Goal: Task Accomplishment & Management: Manage account settings

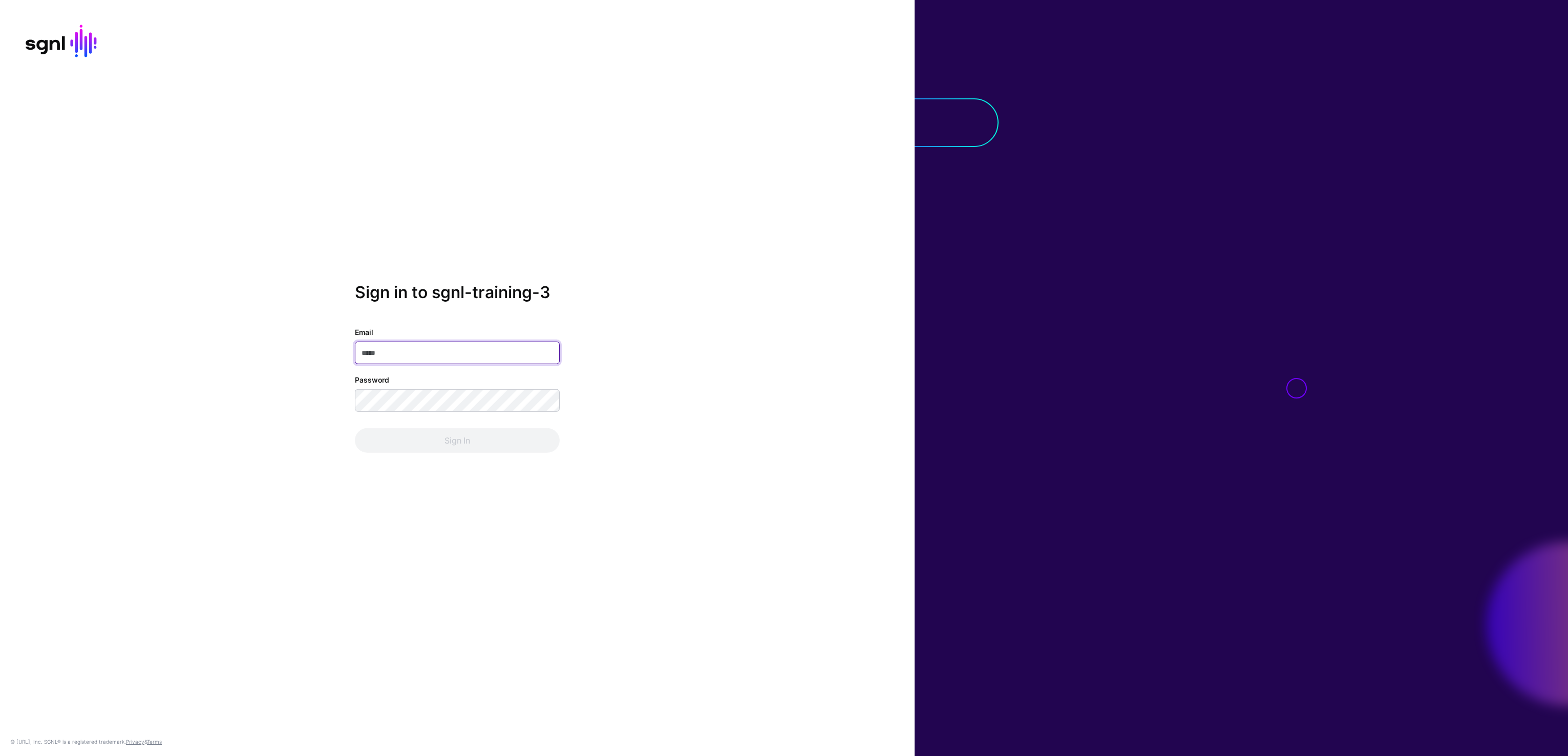
click at [405, 351] on input "Email" at bounding box center [457, 352] width 205 height 23
type input "**********"
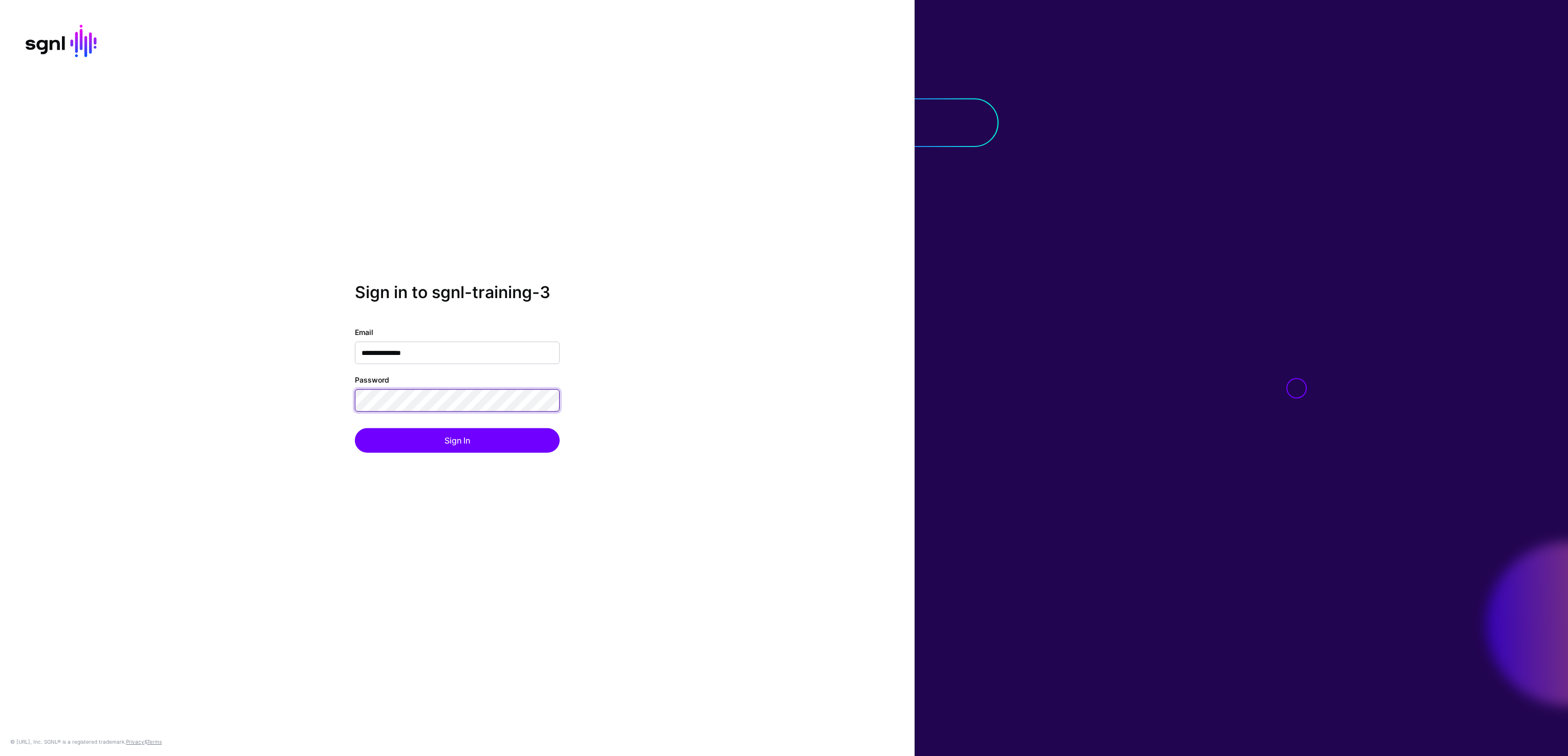
click at [355, 428] on button "Sign In" at bounding box center [457, 440] width 205 height 24
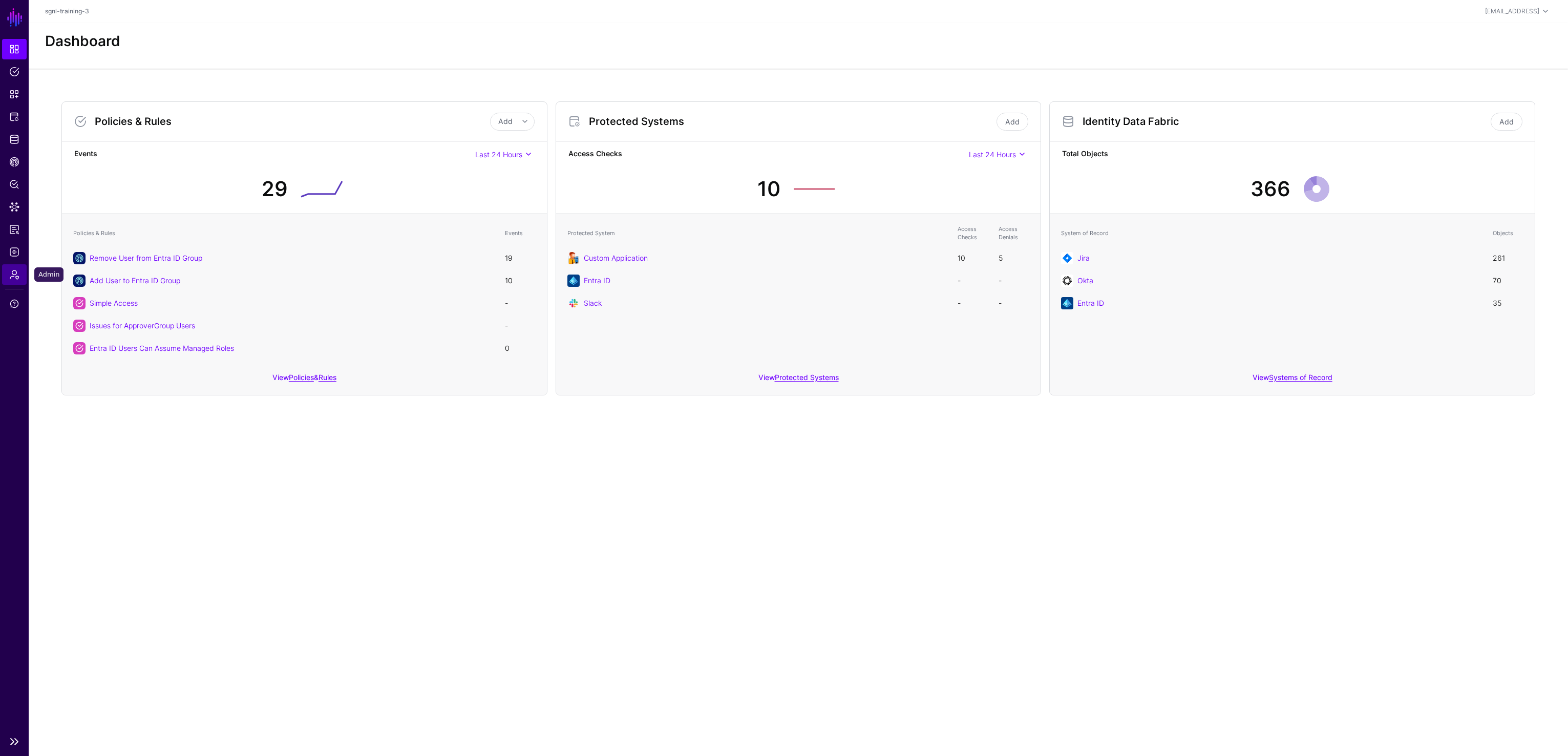
click at [15, 274] on span "Admin" at bounding box center [14, 275] width 10 height 10
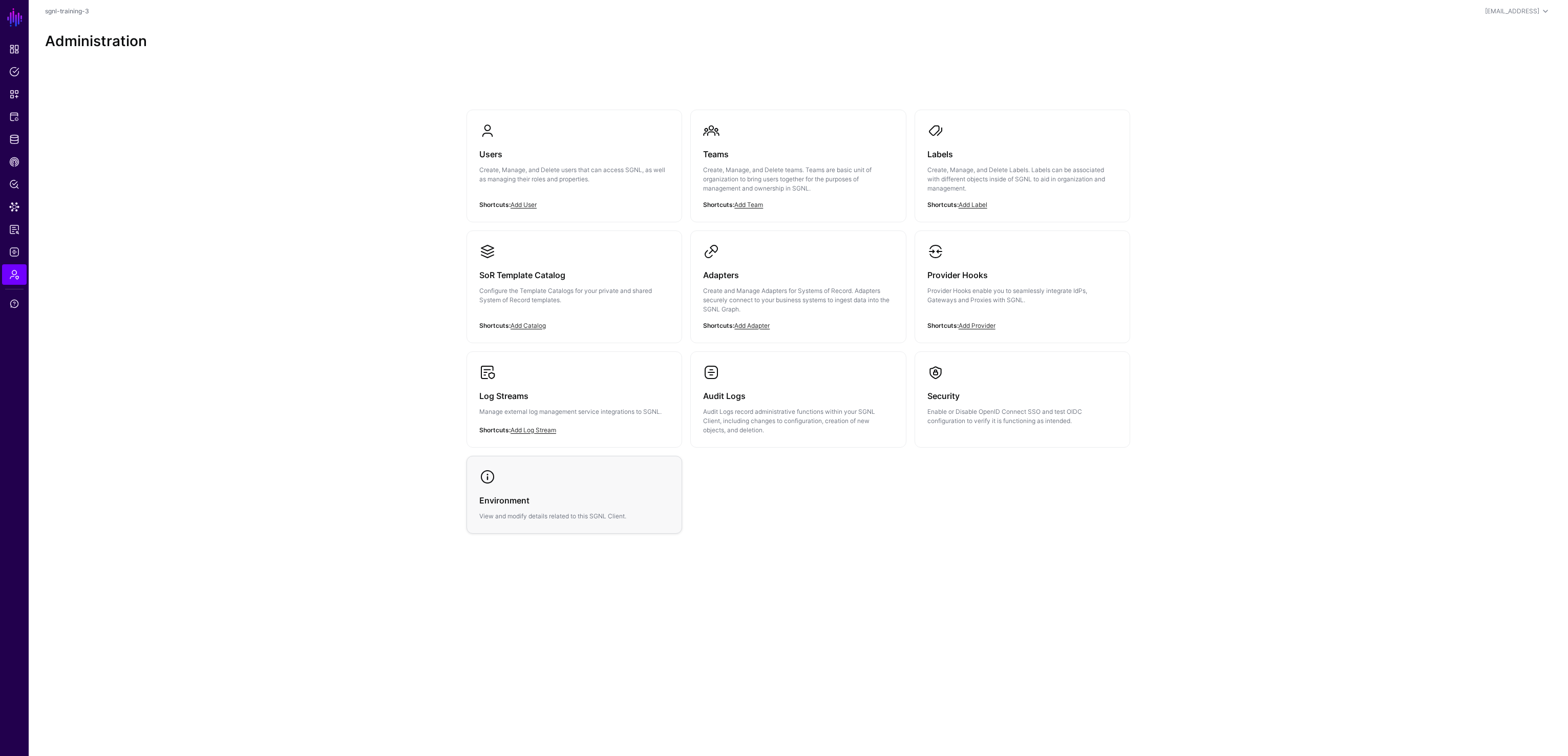
click at [523, 483] on link "Environment View and modify details related to this SGNL Client." at bounding box center [574, 495] width 214 height 77
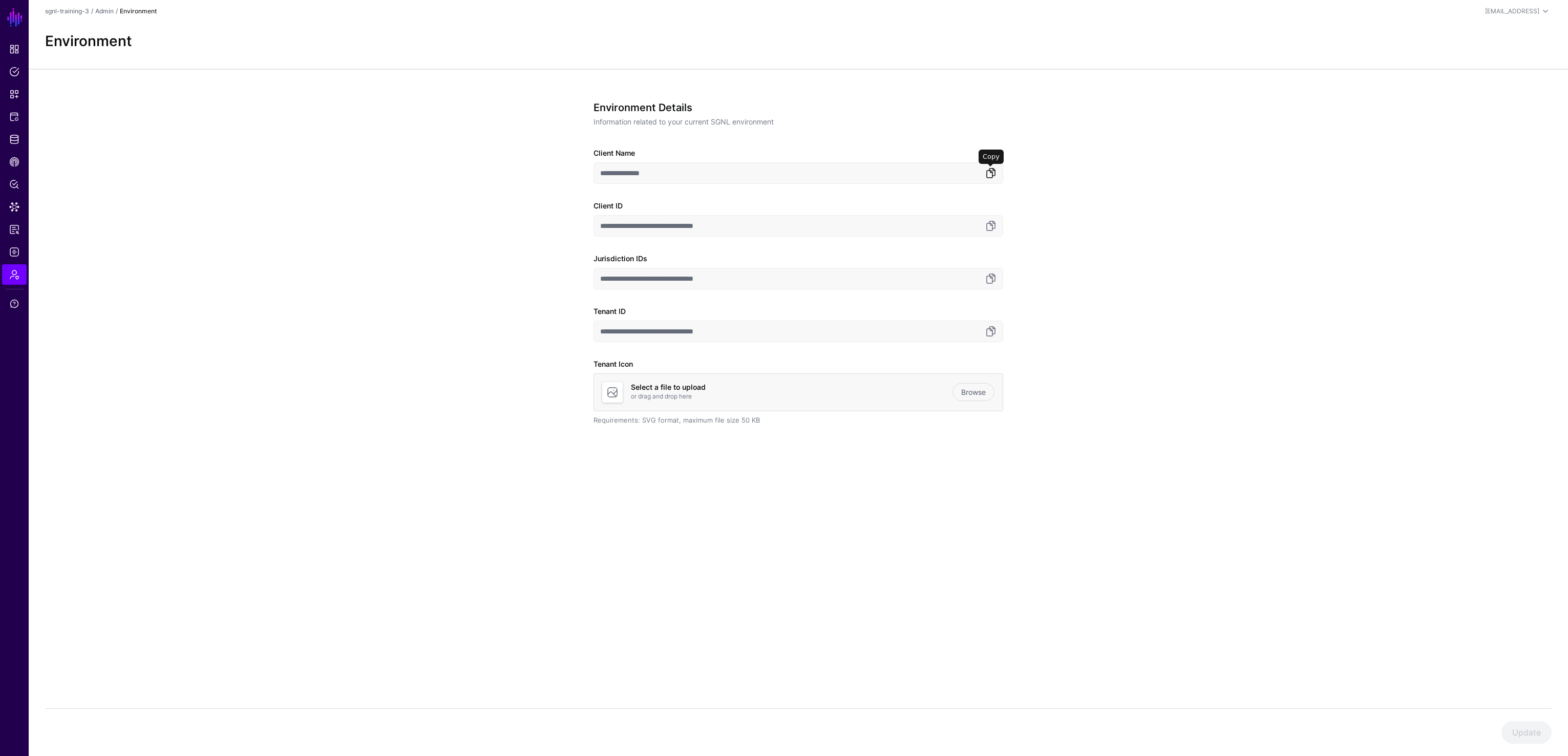
click at [922, 173] on link at bounding box center [991, 173] width 12 height 12
click at [922, 226] on link at bounding box center [991, 226] width 12 height 12
click at [922, 280] on link at bounding box center [991, 279] width 12 height 12
click at [922, 334] on link at bounding box center [991, 331] width 12 height 12
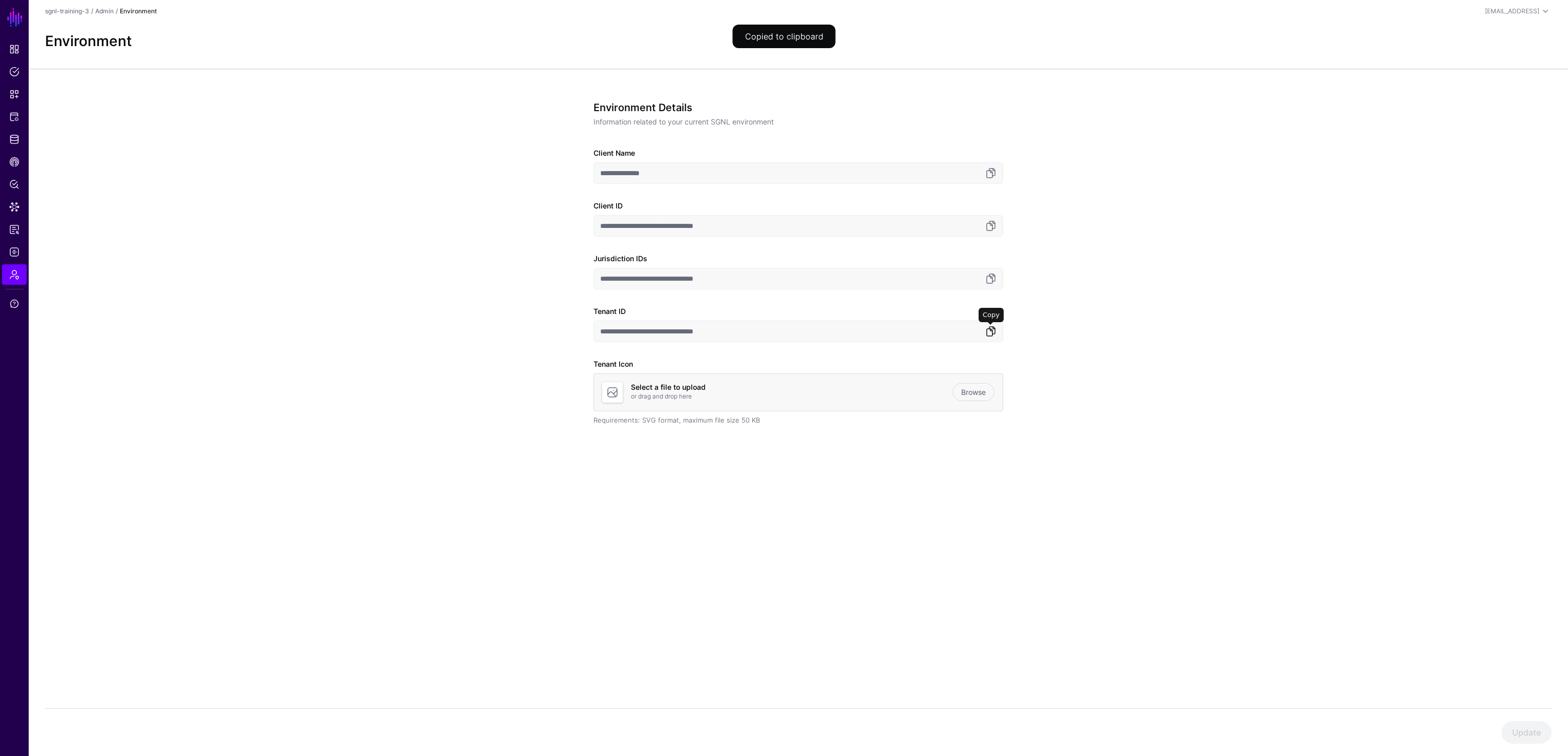
click at [922, 334] on link at bounding box center [991, 331] width 12 height 12
click at [16, 113] on span "Protected Systems" at bounding box center [14, 116] width 10 height 10
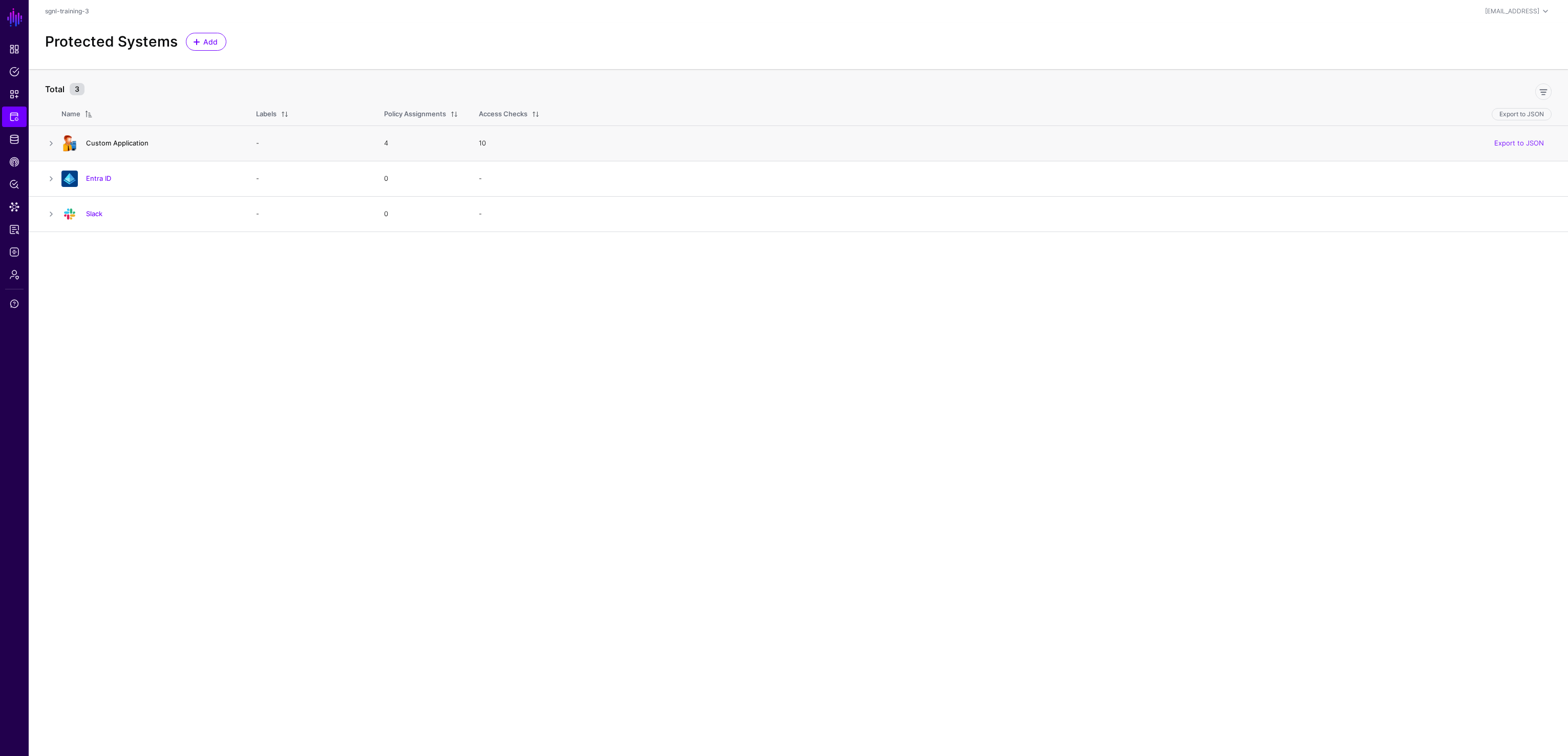
click at [98, 143] on link "Custom Application" at bounding box center [117, 142] width 63 height 8
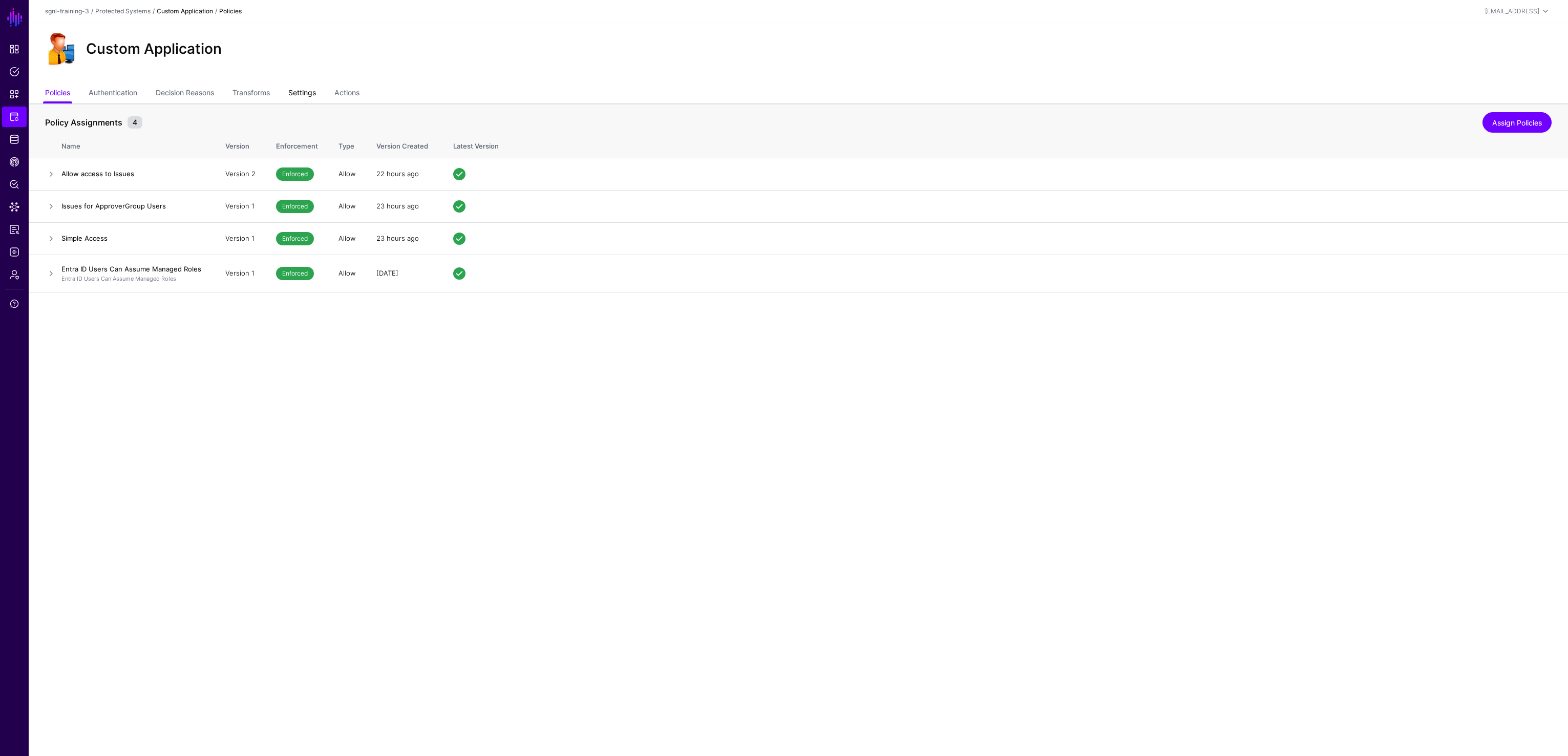
click at [305, 91] on link "Settings" at bounding box center [302, 94] width 27 height 19
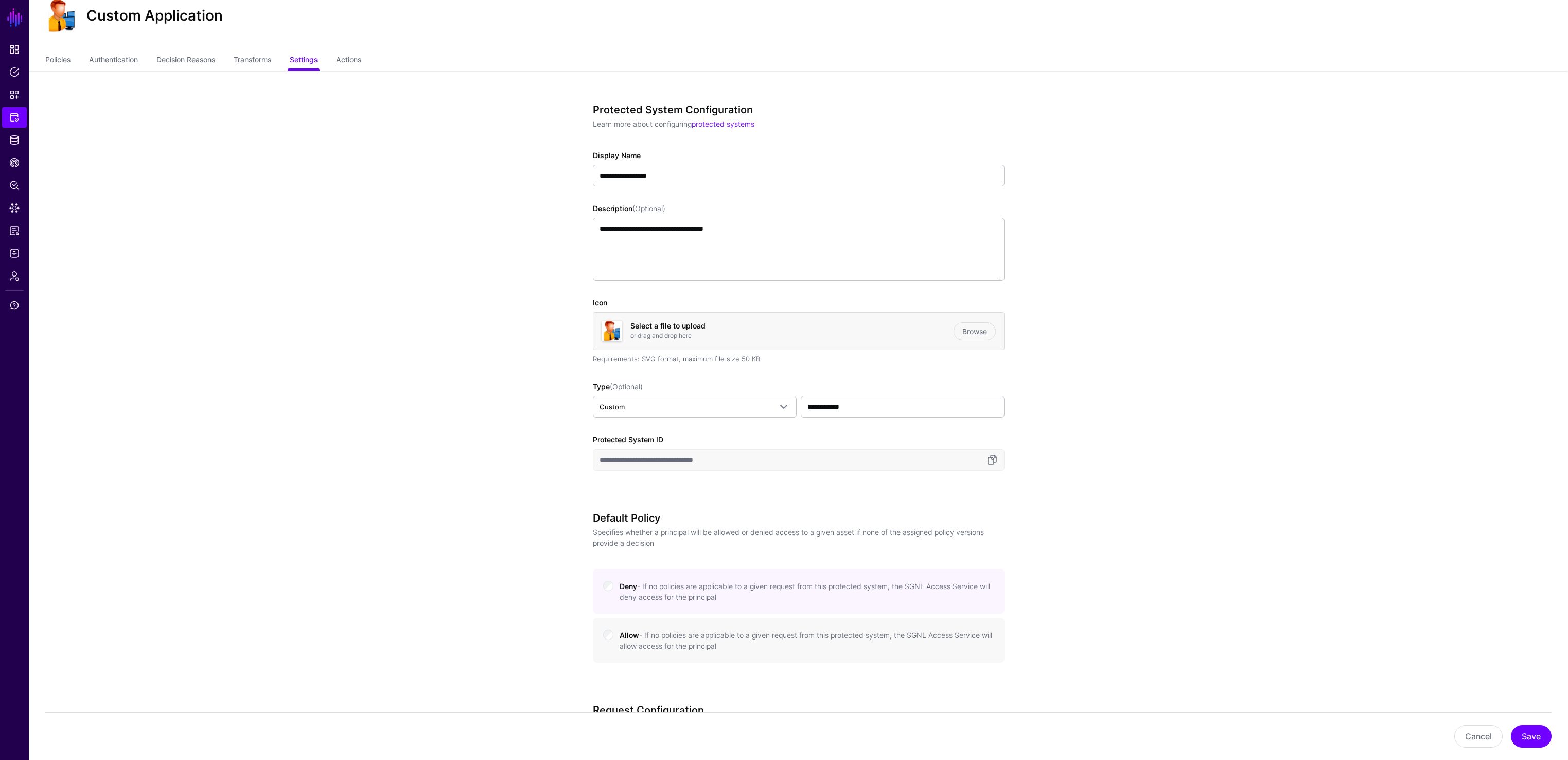
scroll to position [38, 0]
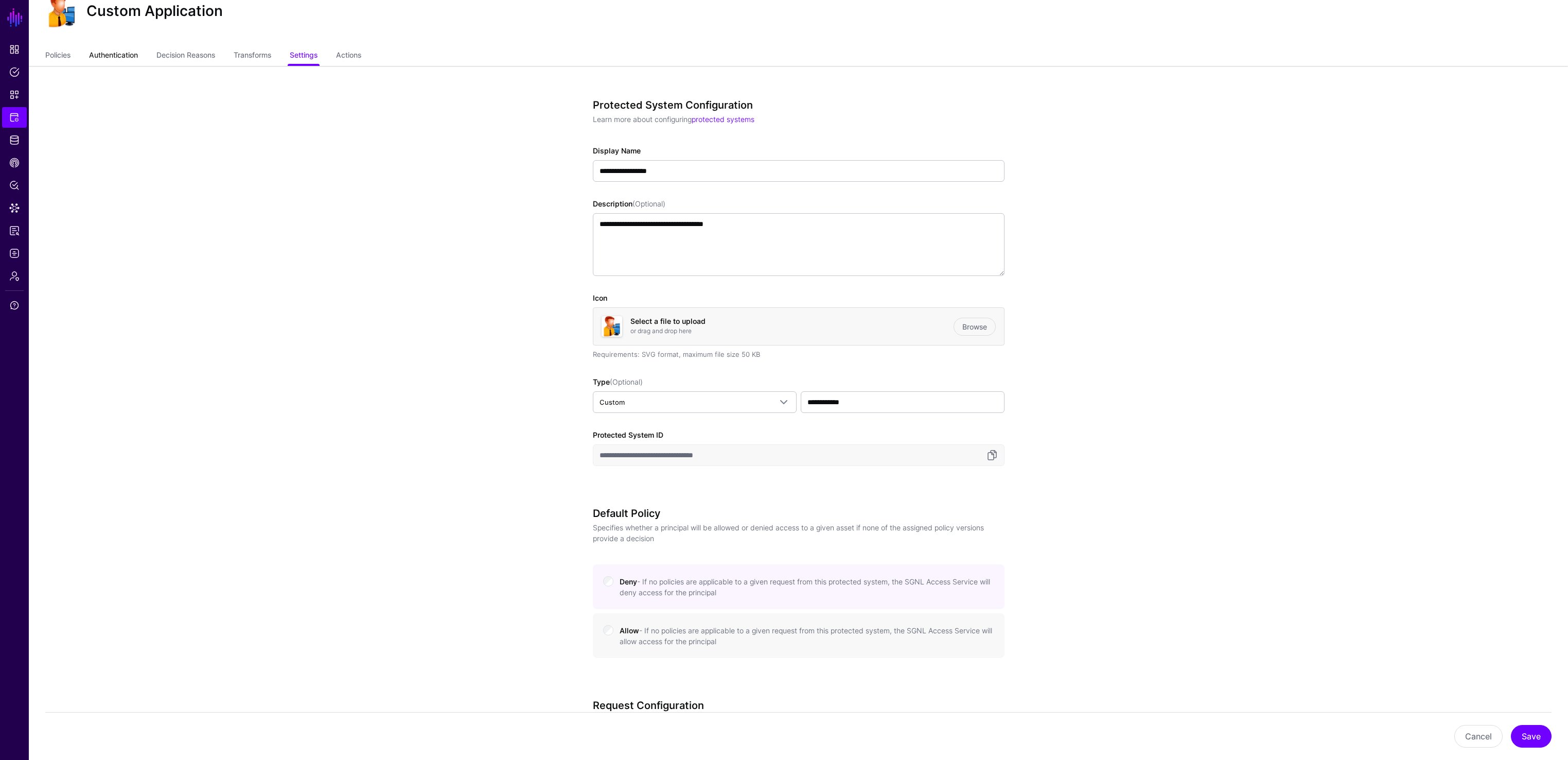
click at [120, 56] on link "Authentication" at bounding box center [114, 56] width 49 height 20
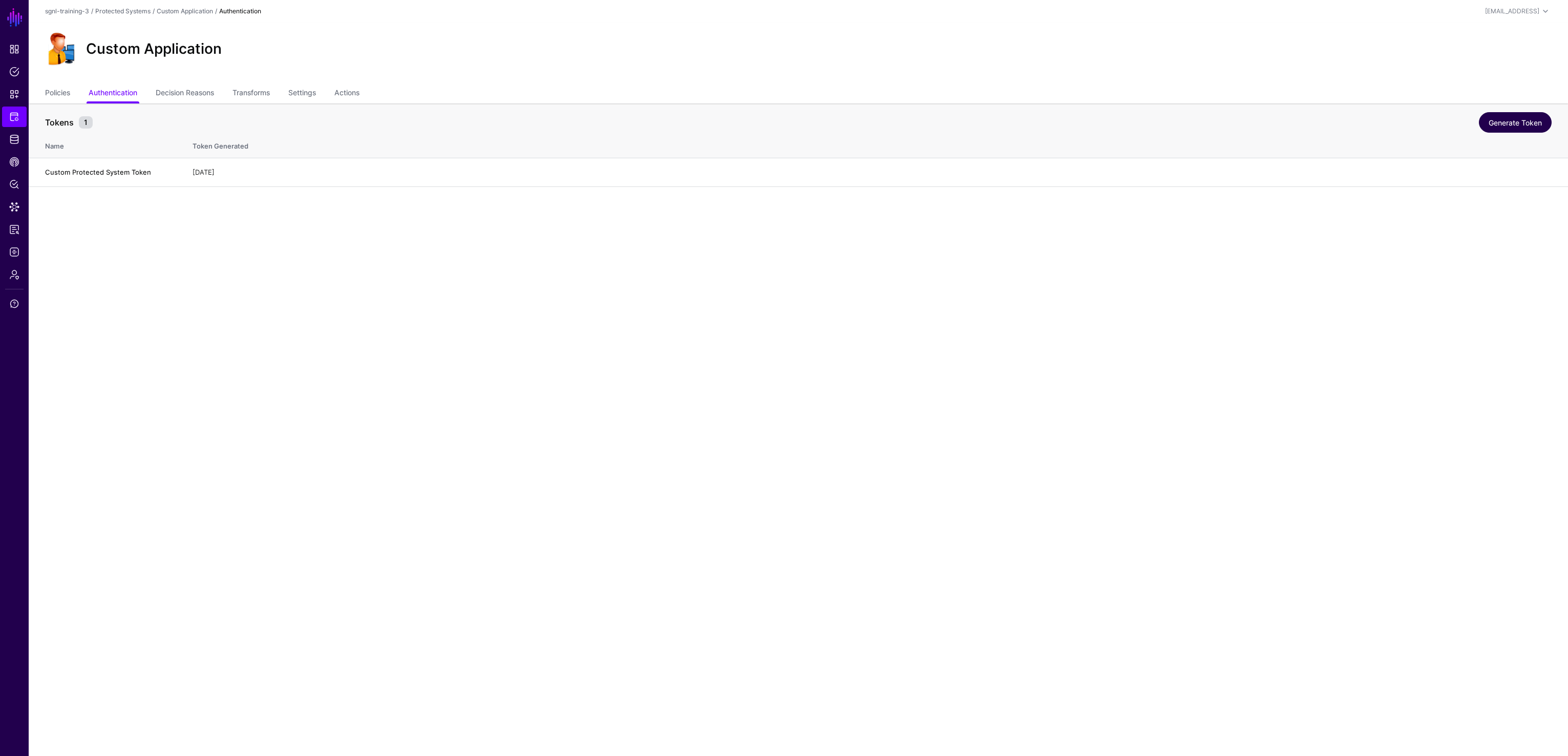
click at [922, 119] on link "Generate Token" at bounding box center [1515, 122] width 72 height 21
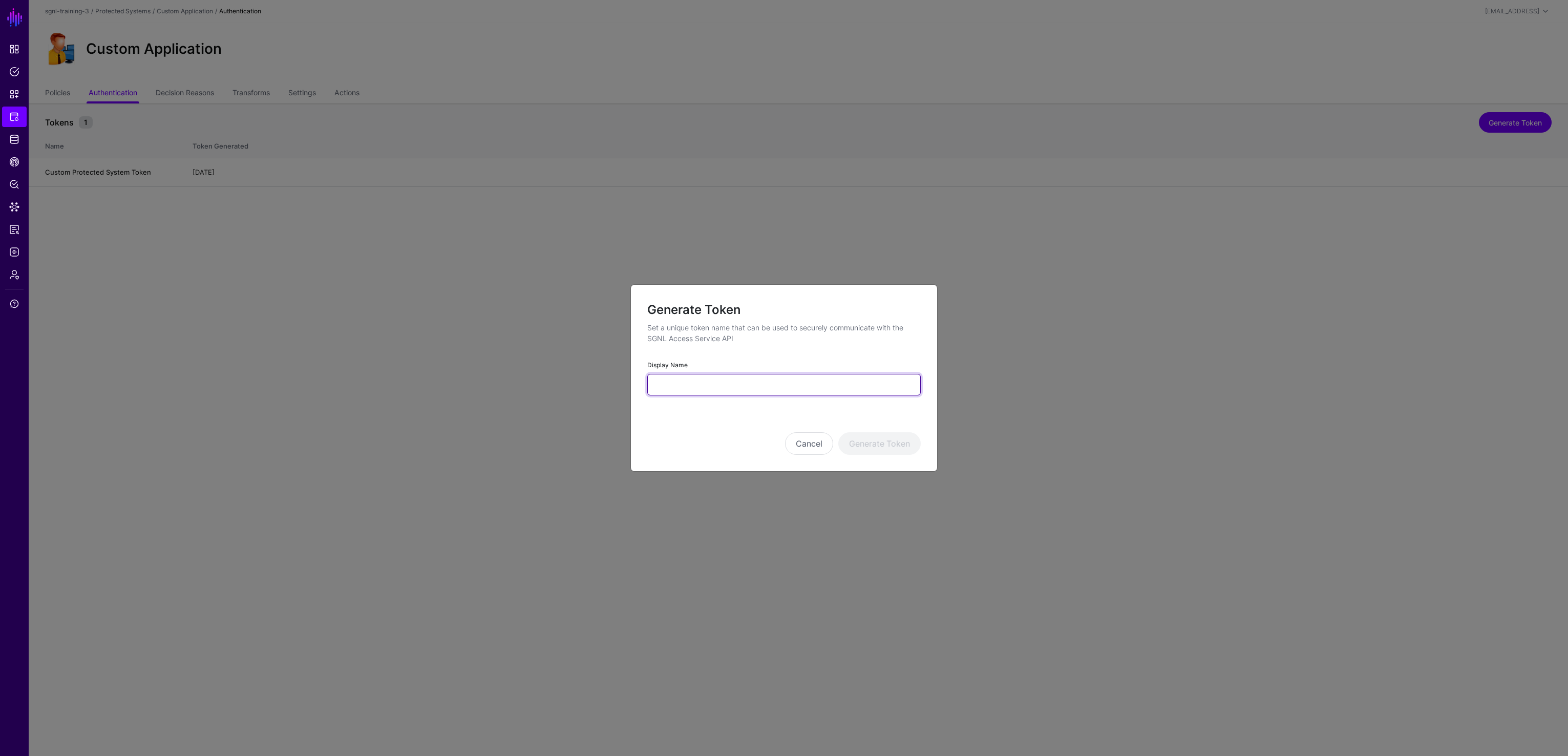
click at [732, 382] on input "Display Name" at bounding box center [783, 384] width 273 height 21
type input "*******"
click at [898, 444] on button "Generate Token" at bounding box center [879, 443] width 82 height 23
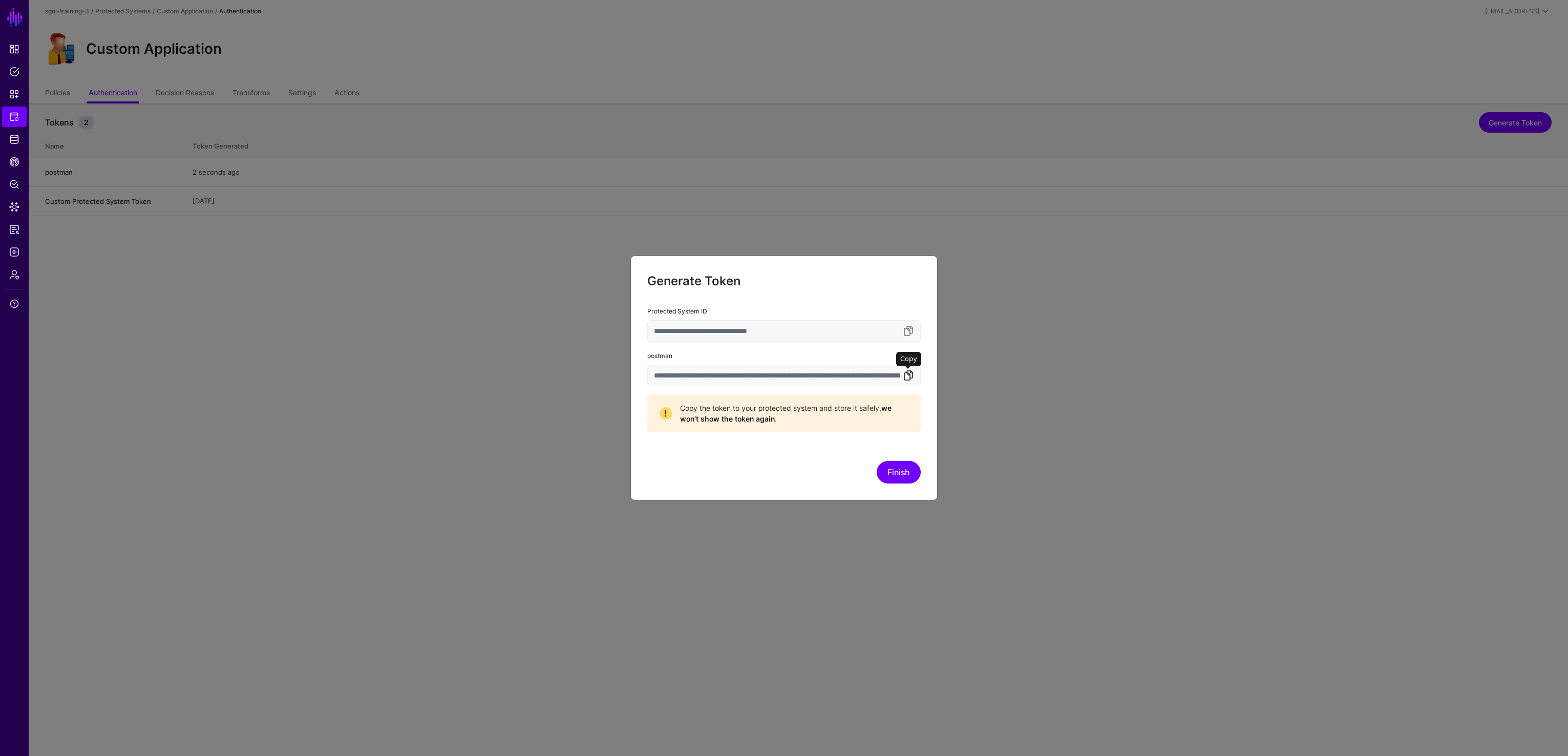
click at [911, 376] on link at bounding box center [908, 376] width 12 height 12
click at [895, 476] on button "Finish" at bounding box center [898, 472] width 44 height 23
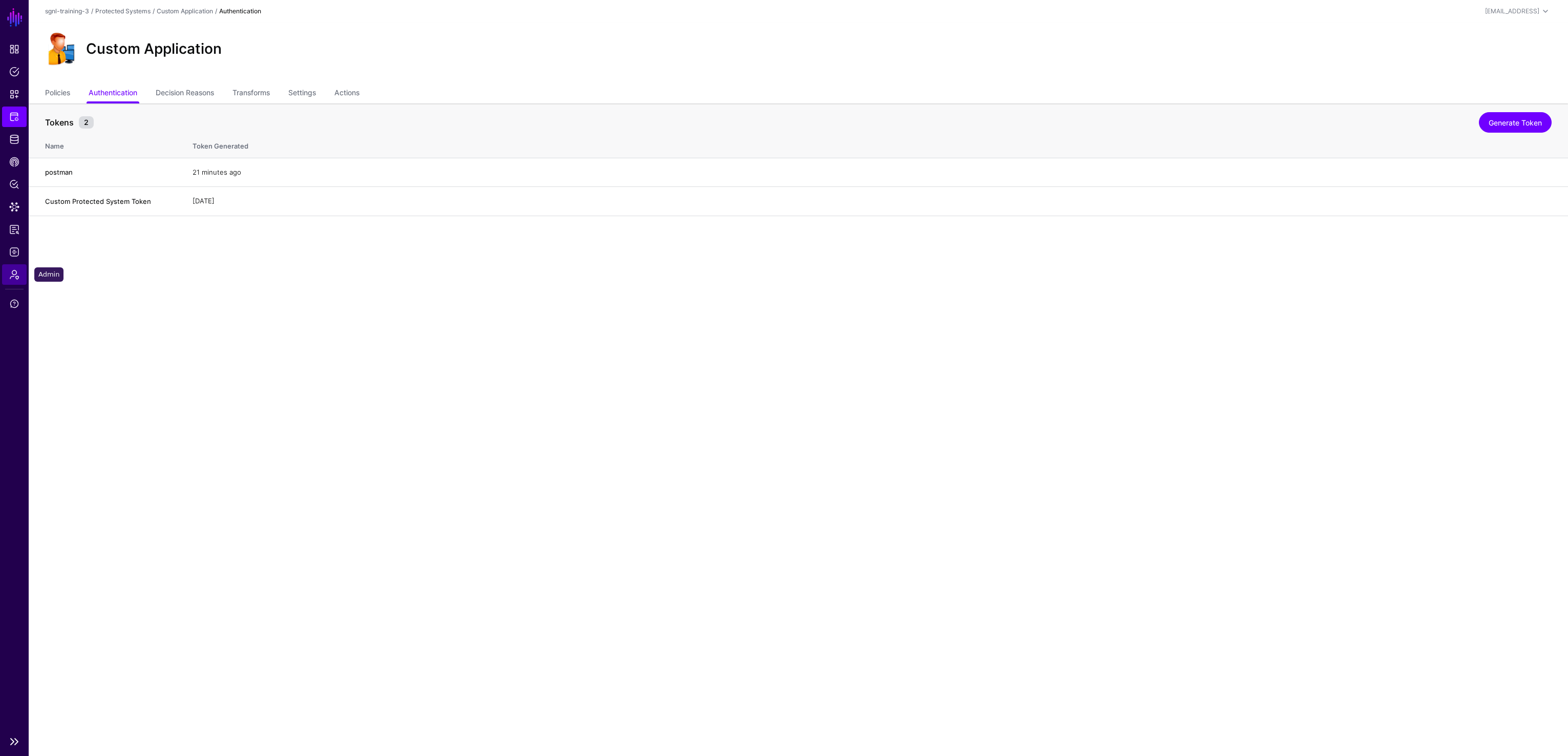
click at [15, 270] on span "Admin" at bounding box center [14, 275] width 10 height 10
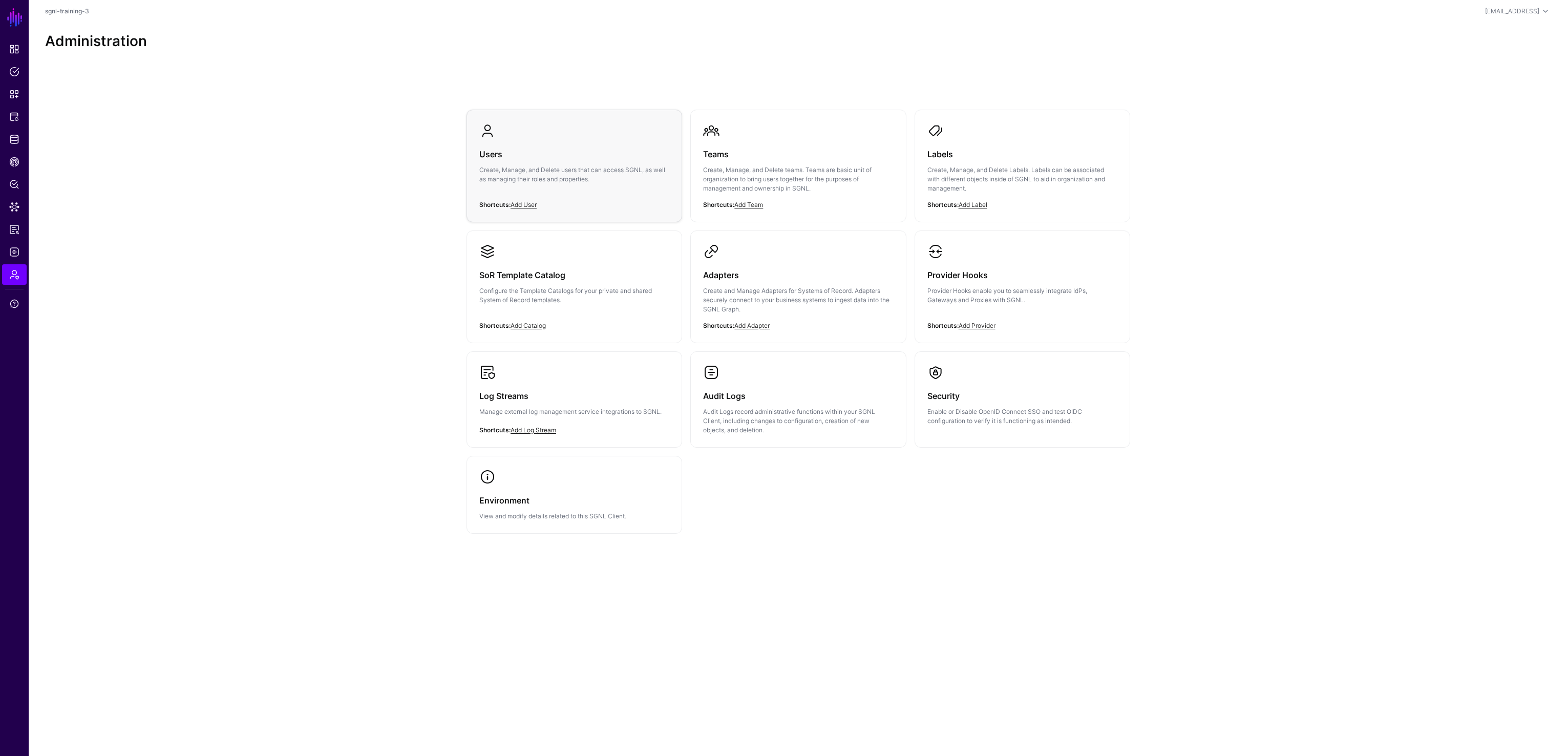
click at [593, 150] on h3 "Users" at bounding box center [574, 154] width 190 height 15
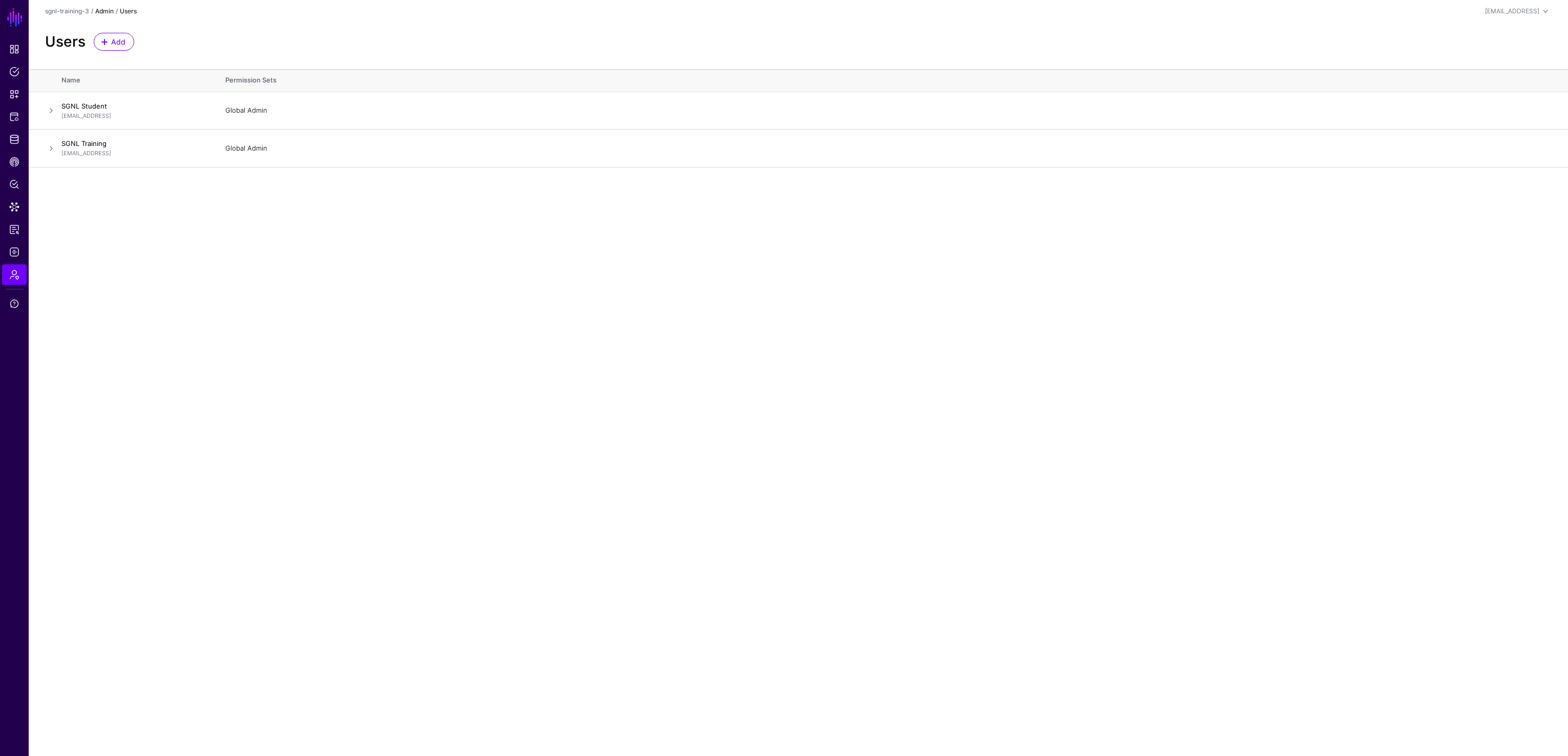
click at [107, 9] on link "Admin" at bounding box center [104, 11] width 18 height 8
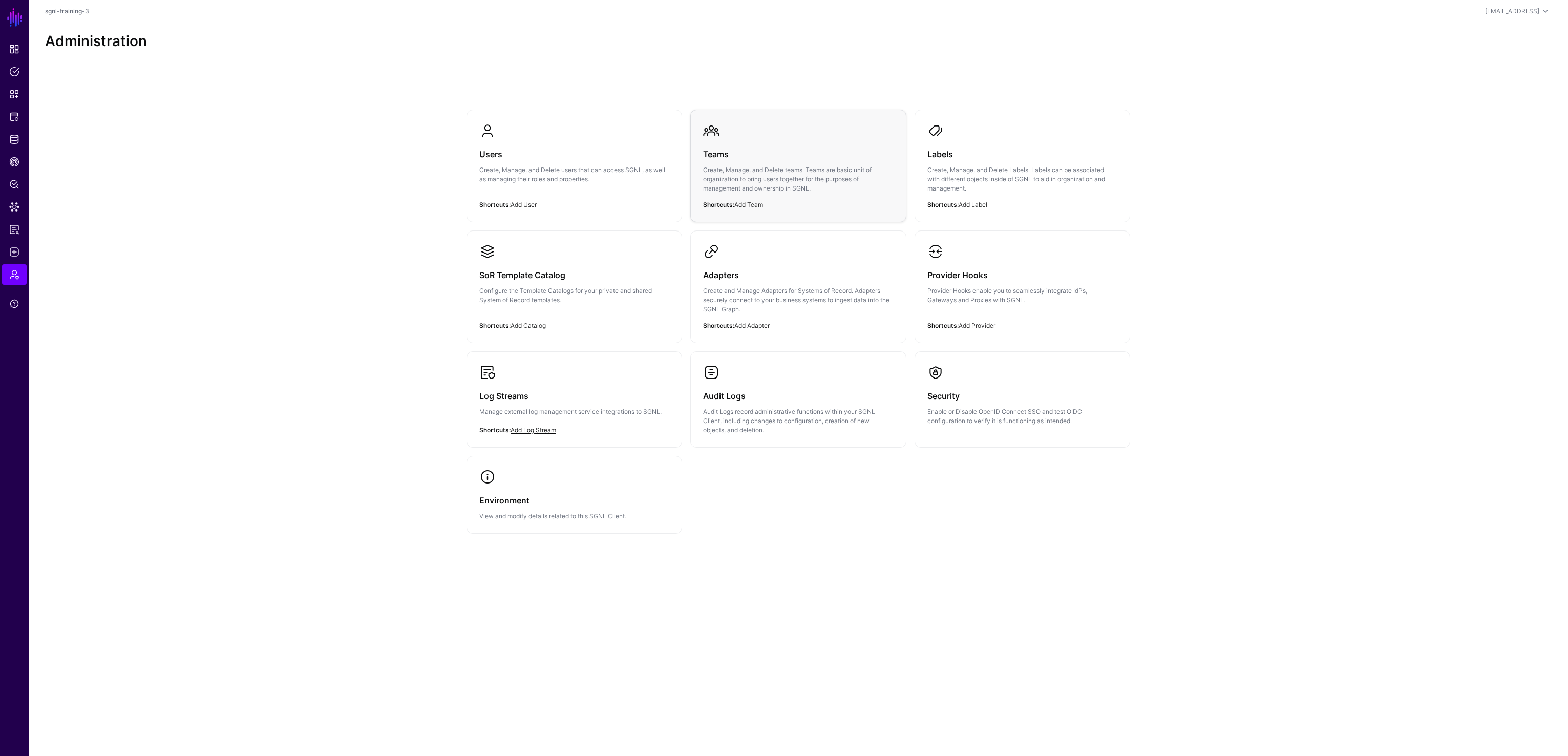
click at [811, 139] on div "Teams Create, Manage, and Delete teams. Teams are basic unit of organization to…" at bounding box center [798, 174] width 190 height 71
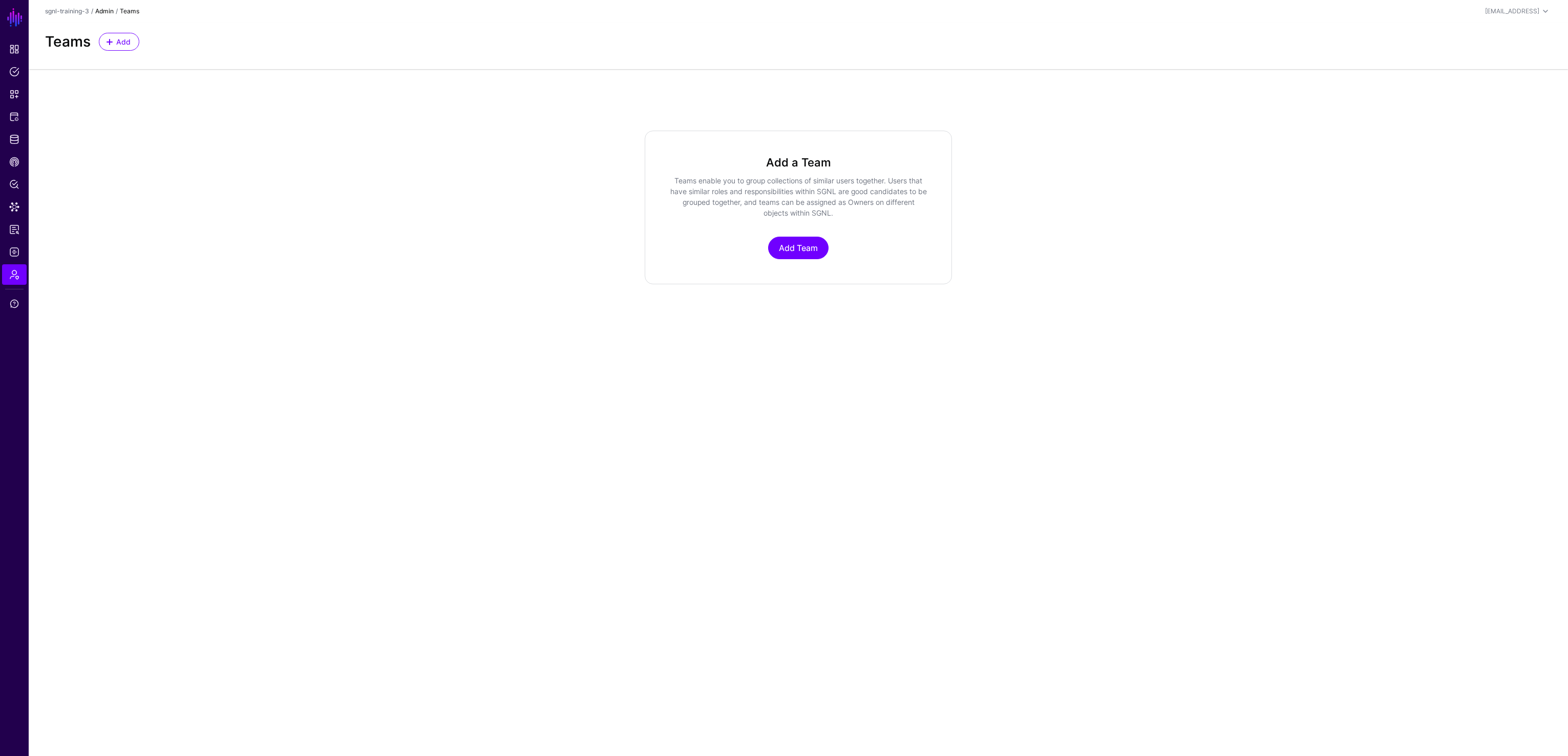
click at [104, 12] on link "Admin" at bounding box center [104, 11] width 18 height 8
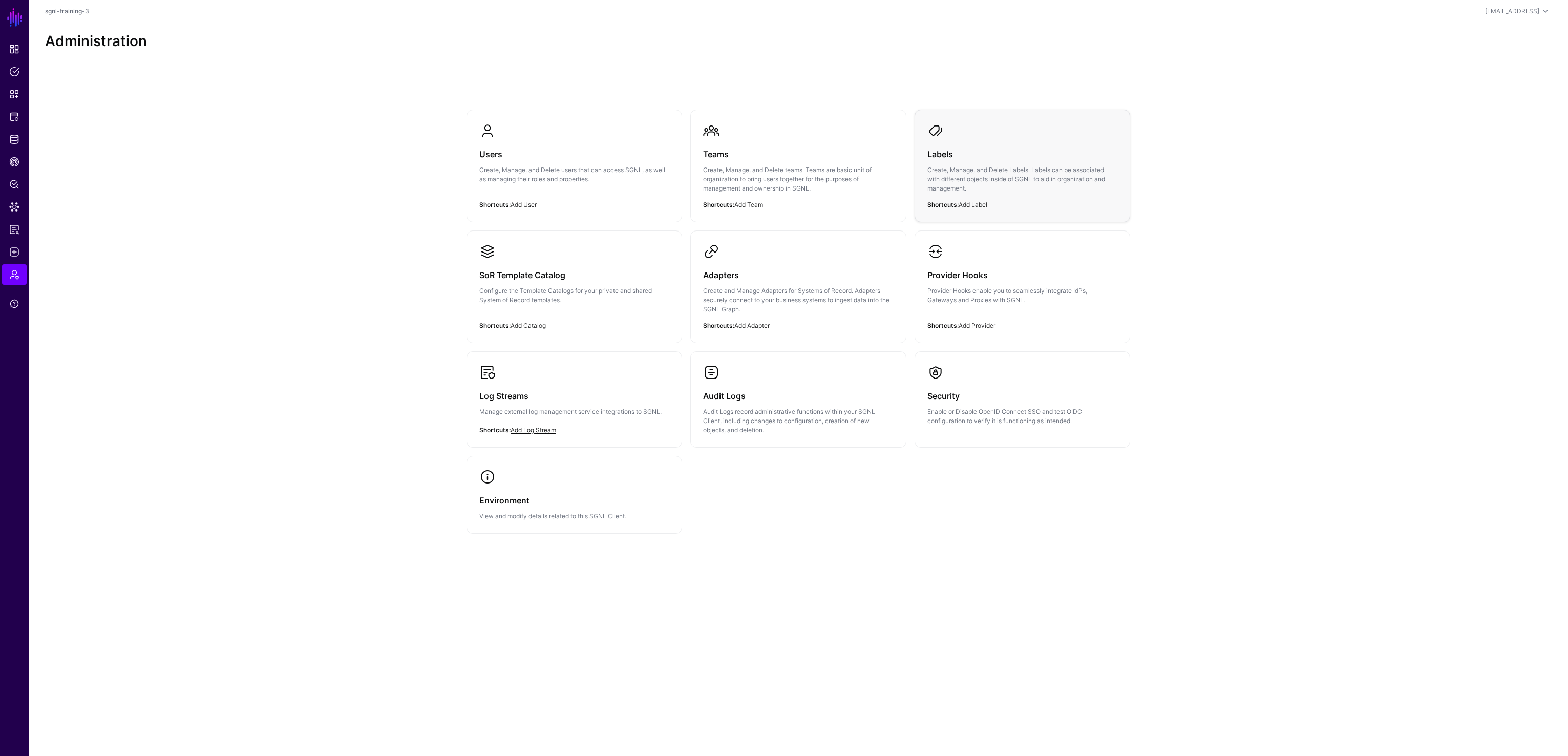
click at [922, 146] on div "Labels Create, Manage, and Delete Labels. Labels can be associated with differe…" at bounding box center [1023, 174] width 190 height 71
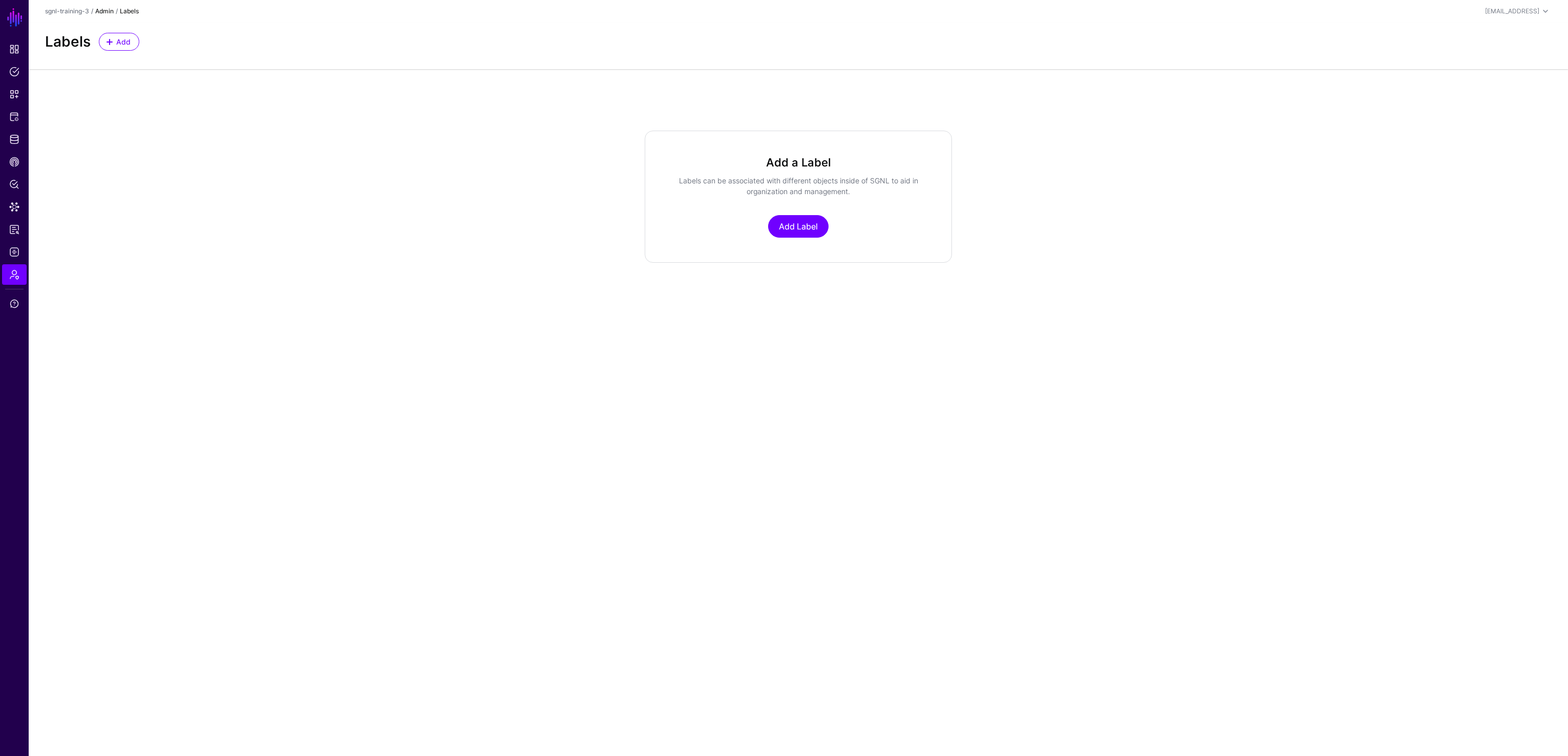
click at [108, 11] on link "Admin" at bounding box center [104, 11] width 18 height 8
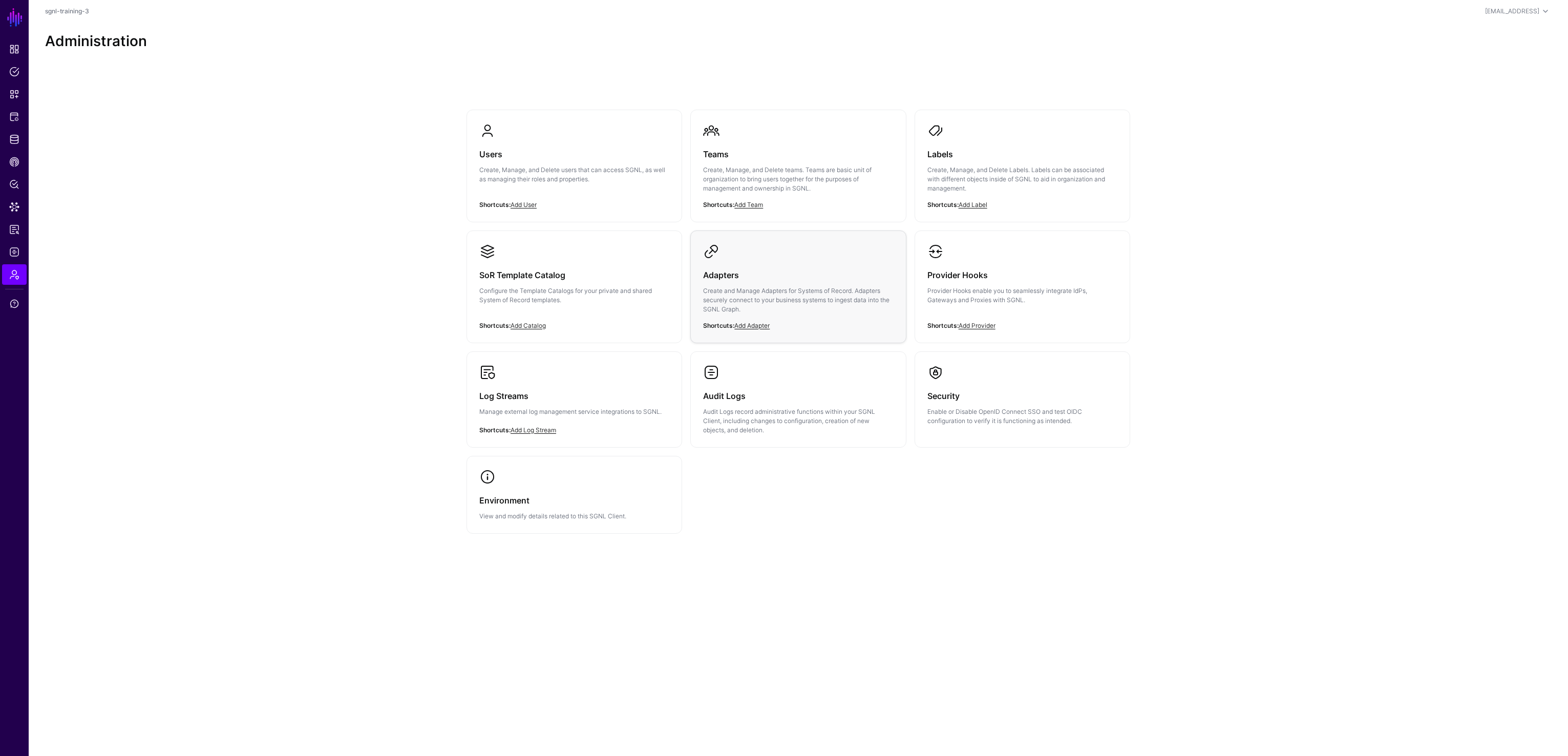
click at [811, 266] on div "Adapters Create and Manage Adapters for Systems of Record. Adapters securely co…" at bounding box center [798, 295] width 190 height 71
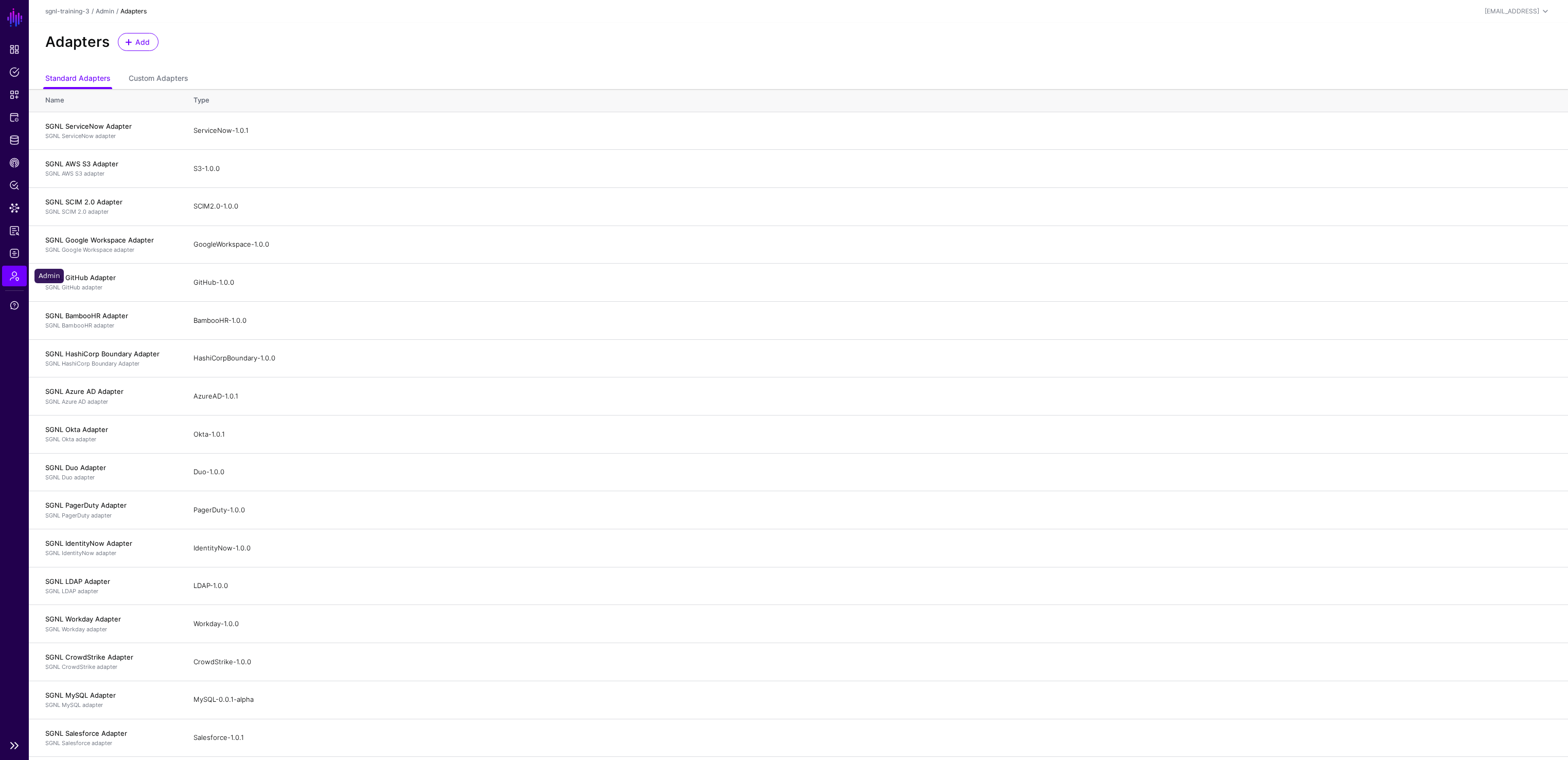
click at [13, 275] on span "Admin" at bounding box center [14, 276] width 10 height 10
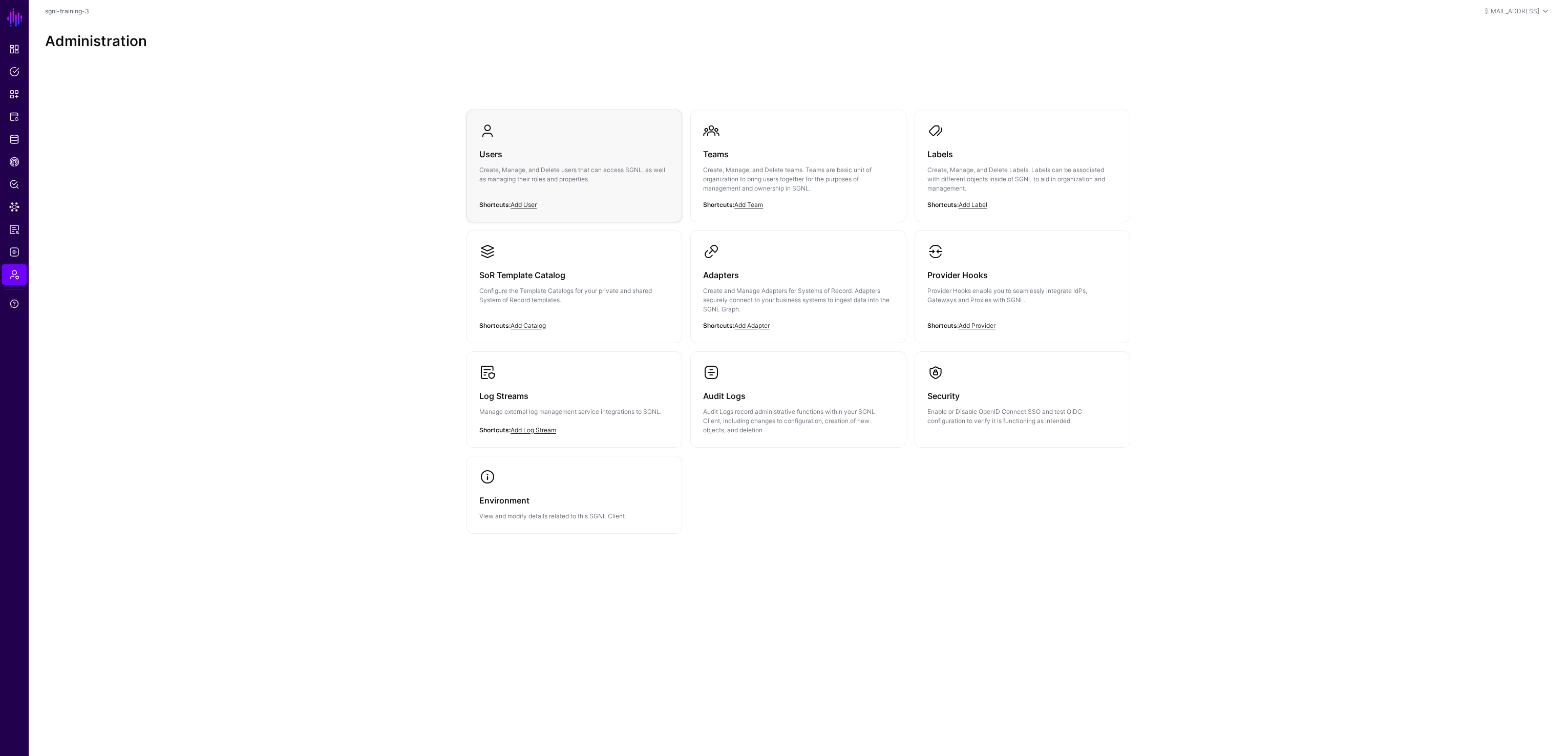
click at [606, 151] on h3 "Users" at bounding box center [574, 154] width 190 height 15
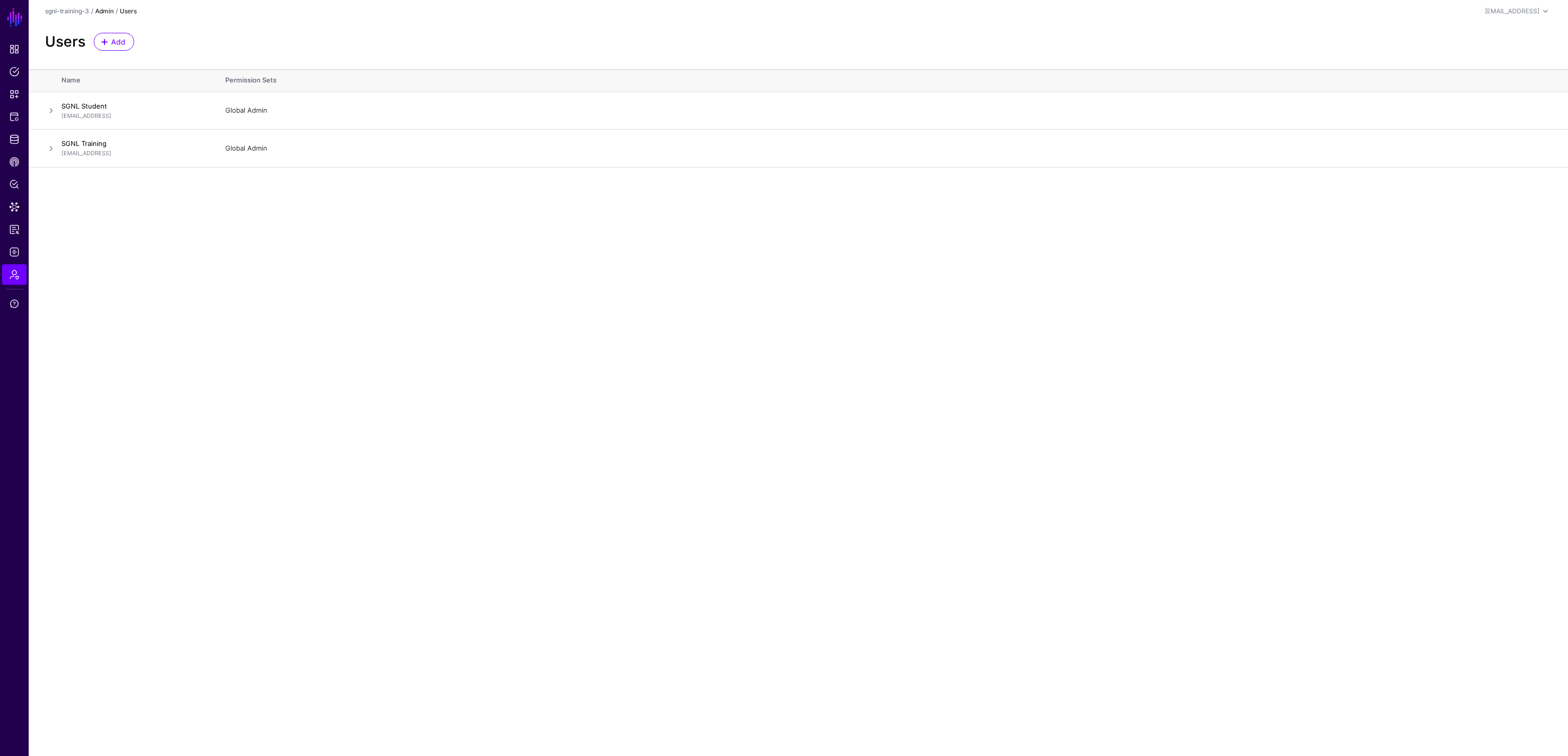
click at [108, 12] on link "Admin" at bounding box center [104, 11] width 18 height 8
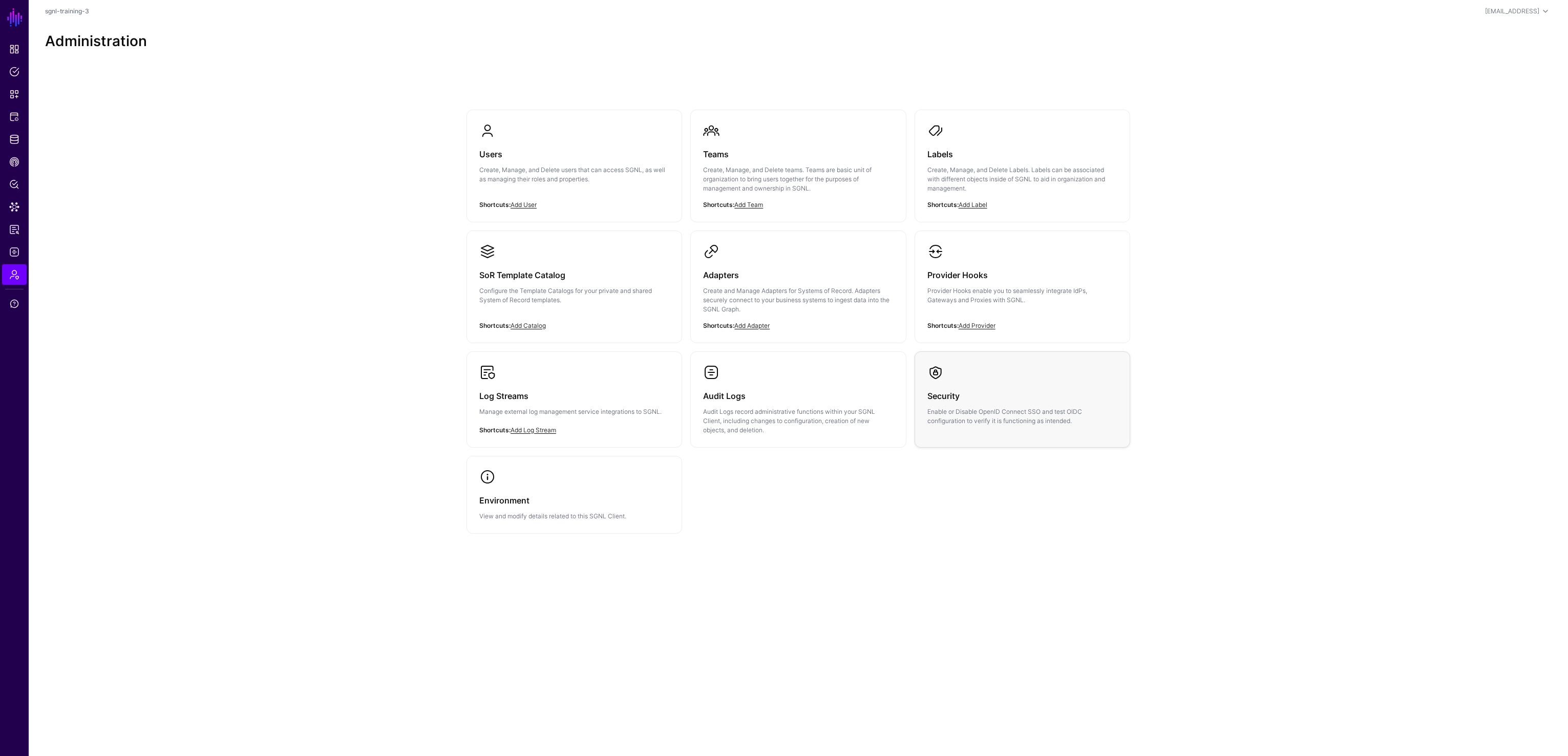
click at [922, 380] on div "Security Enable or Disable OpenID Connect SSO and test OIDC configuration to ve…" at bounding box center [1023, 403] width 190 height 45
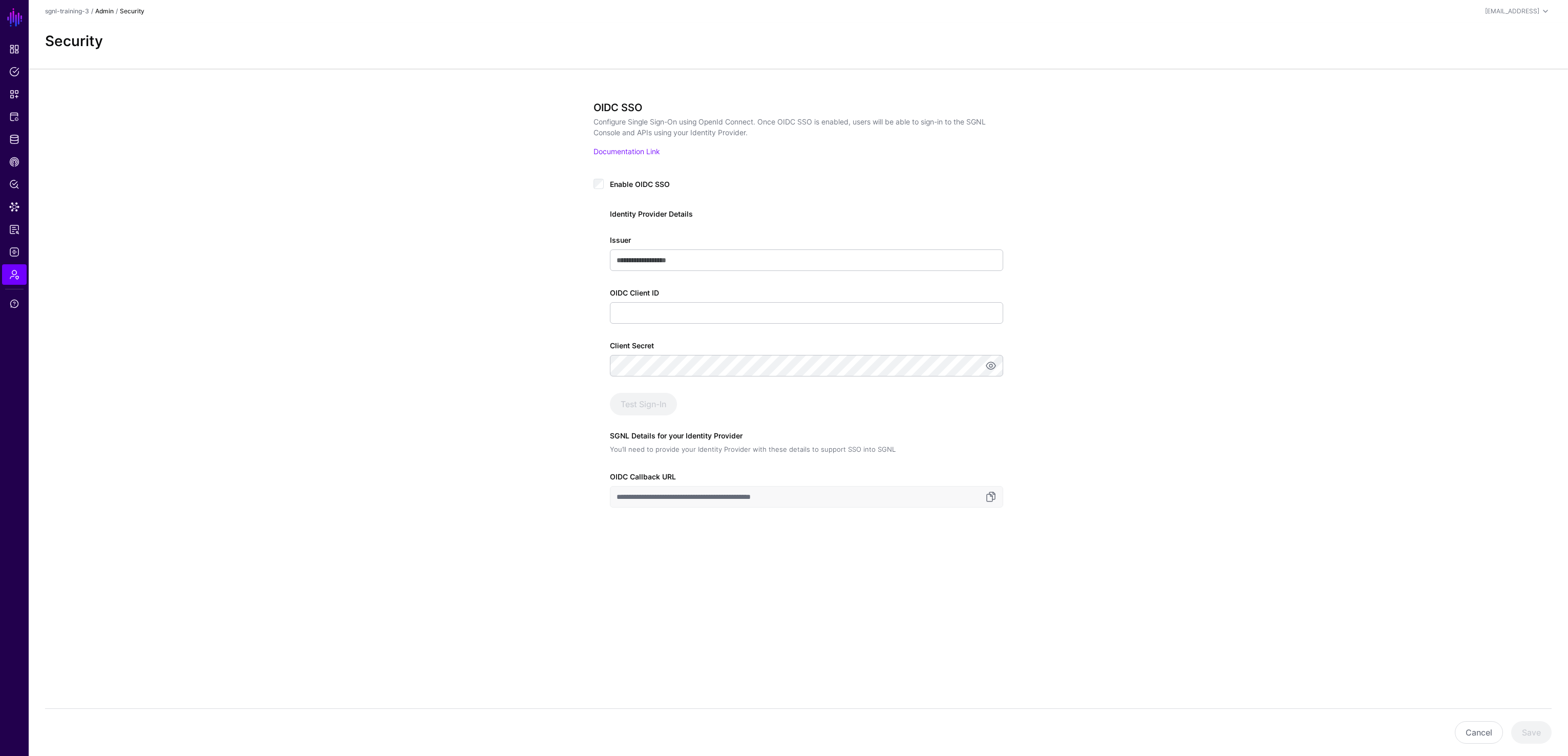
click at [105, 13] on link "Admin" at bounding box center [104, 11] width 18 height 8
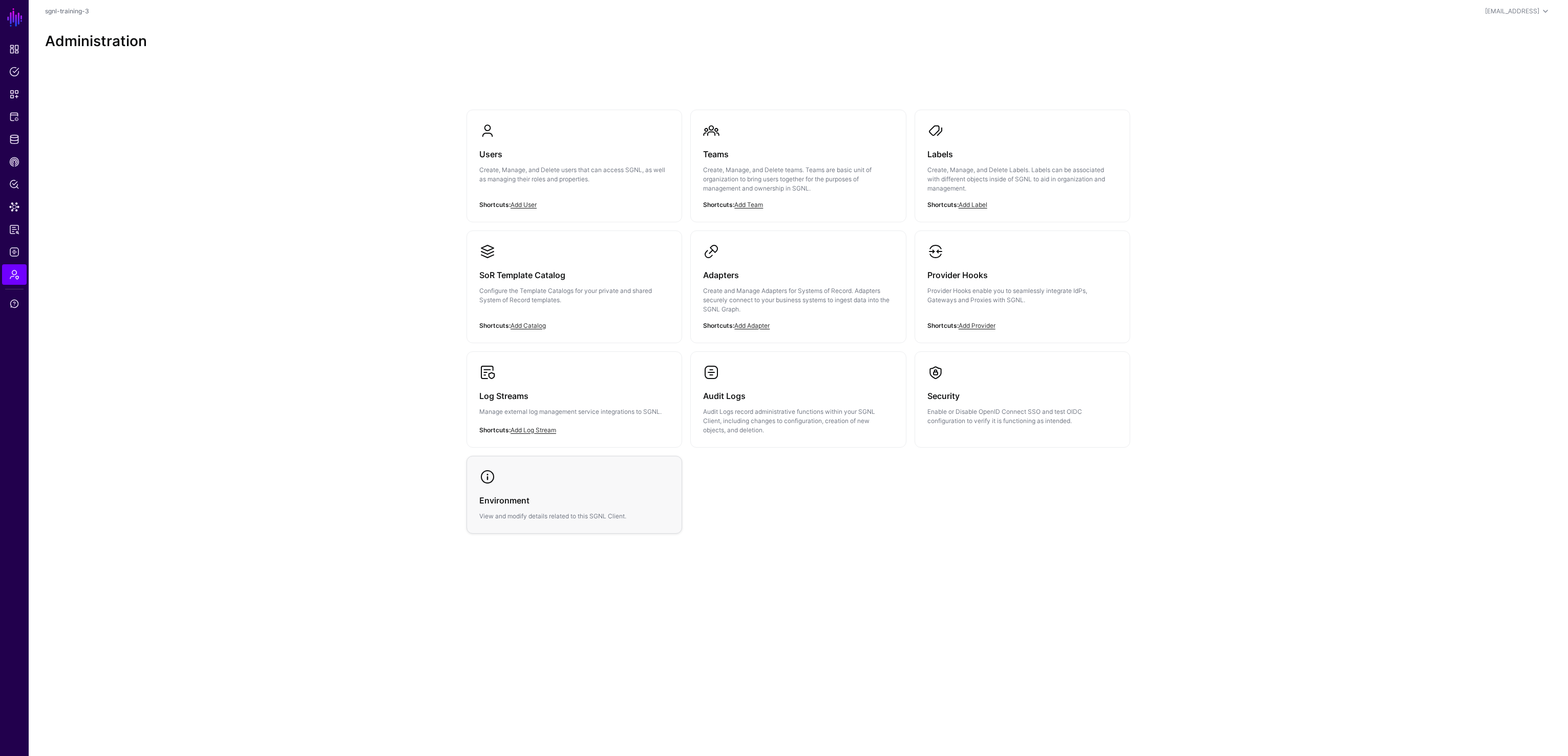
click at [572, 485] on div "Environment View and modify details related to this SGNL Client." at bounding box center [574, 503] width 190 height 36
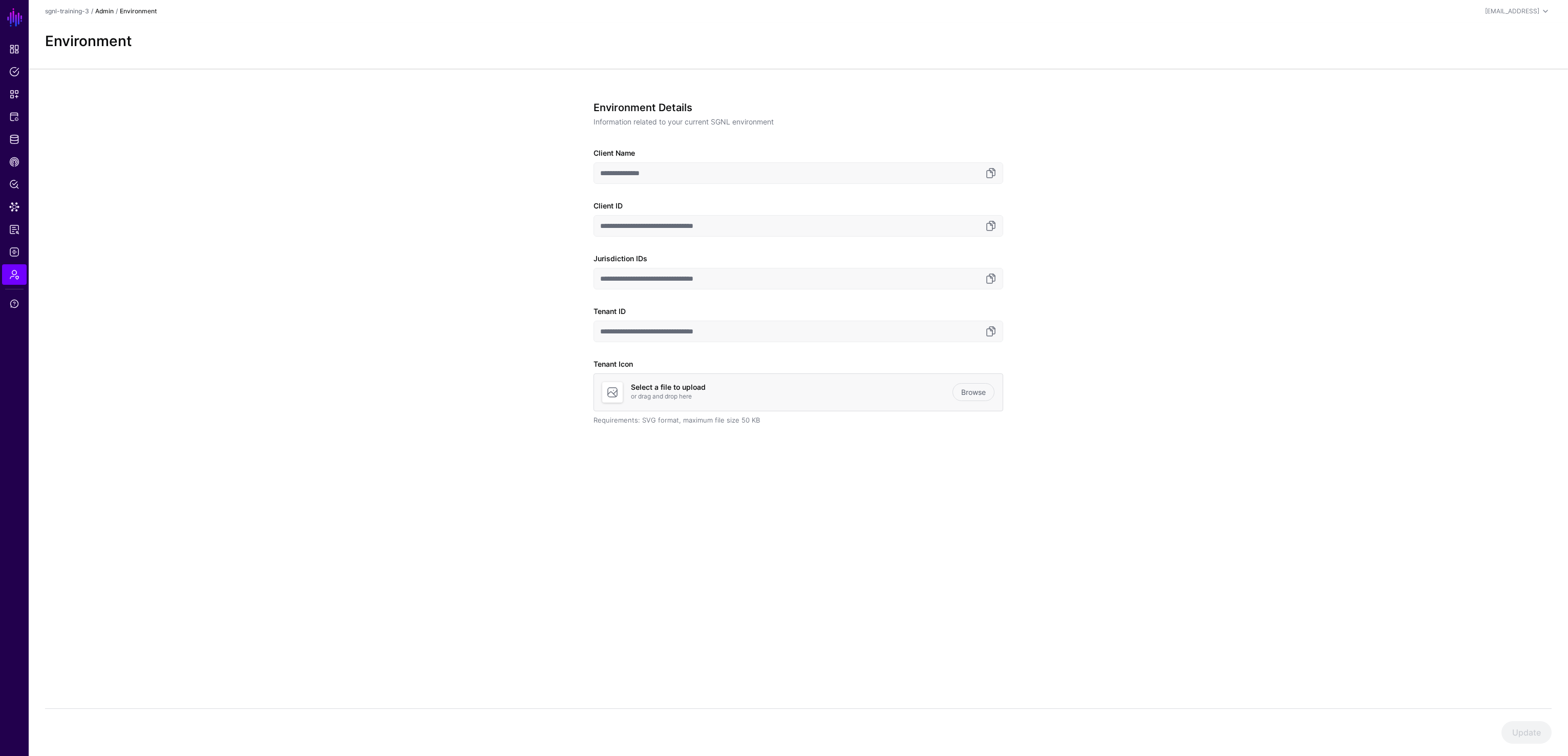
click at [106, 12] on link "Admin" at bounding box center [104, 11] width 18 height 8
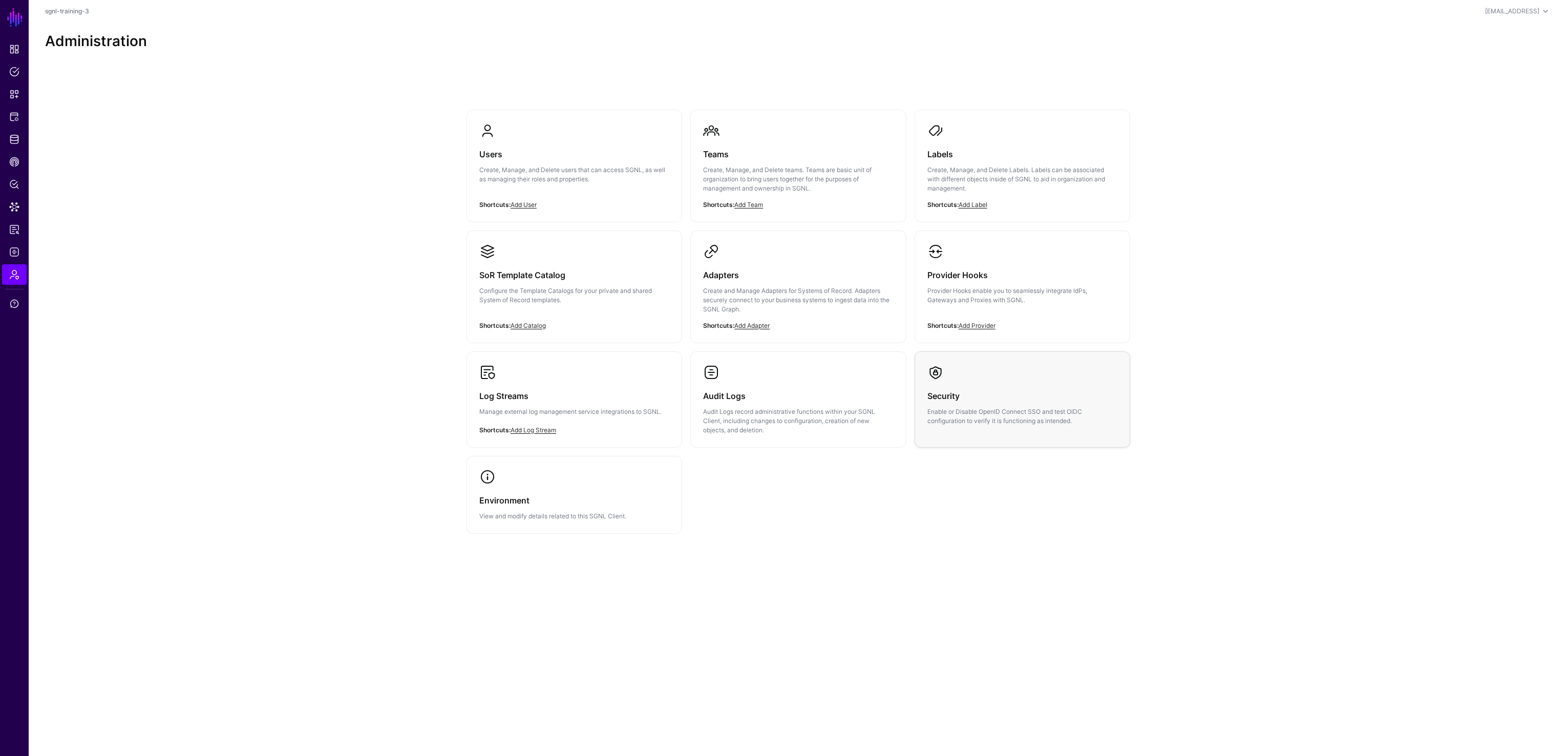
click at [922, 371] on link "Security Enable or Disable OpenID Connect SSO and test OIDC configuration to ve…" at bounding box center [1022, 394] width 214 height 86
